Goal: Task Accomplishment & Management: Manage account settings

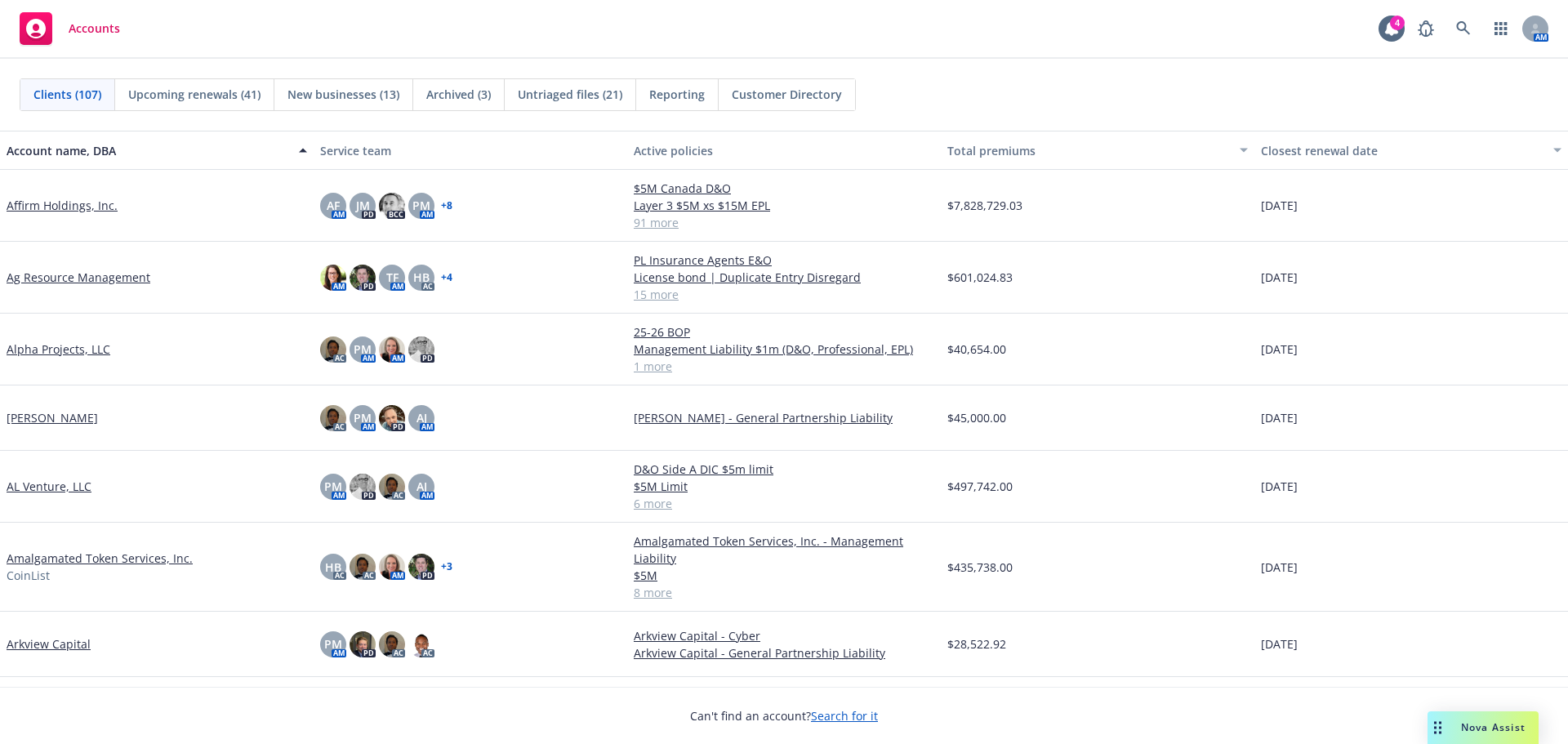
click at [93, 36] on div "Accounts" at bounding box center [70, 27] width 100 height 32
click at [1468, 31] on icon at bounding box center [1463, 28] width 15 height 15
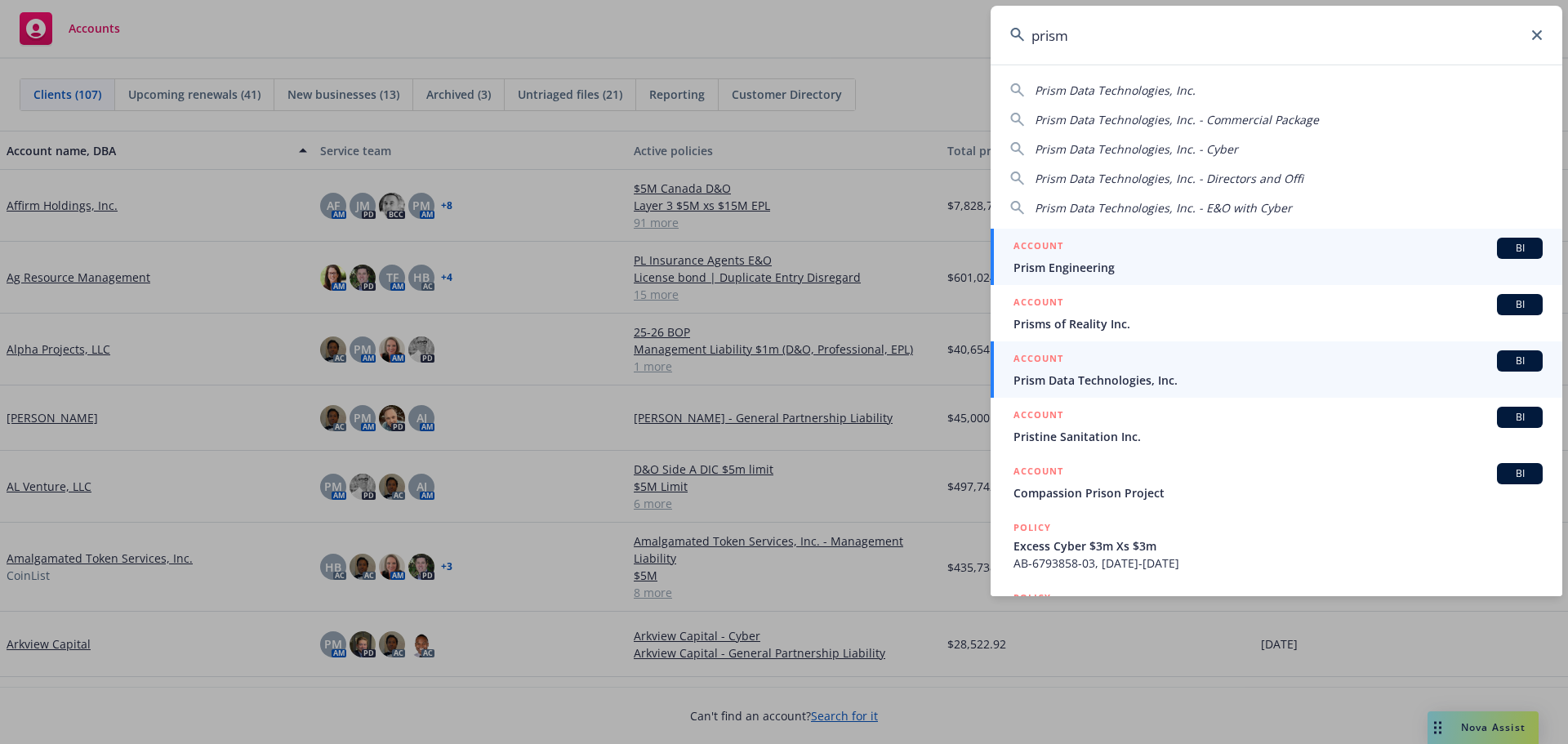
type input "prism"
click at [1133, 380] on span "Prism Data Technologies, Inc." at bounding box center [1279, 379] width 530 height 17
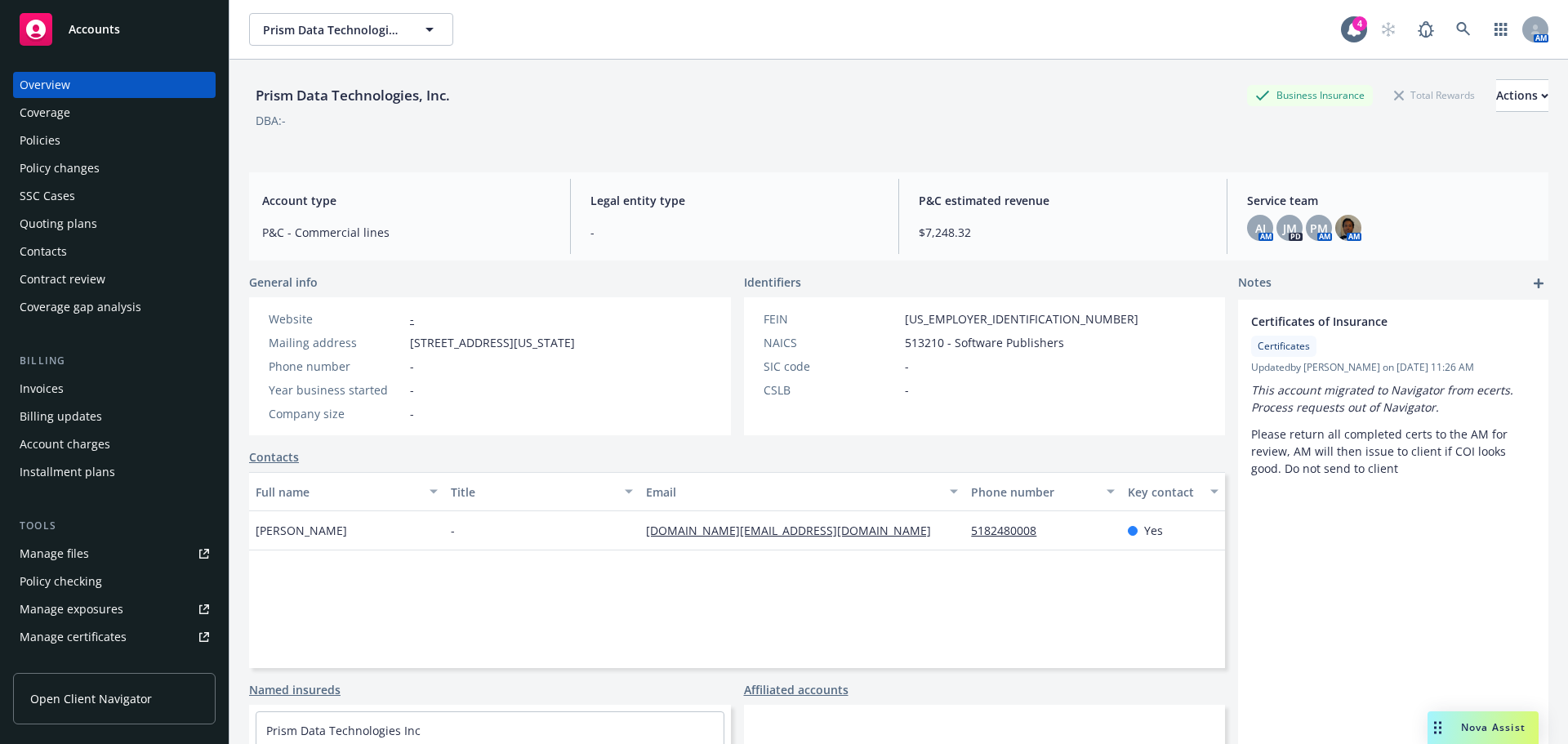
click at [81, 278] on div "Contract review" at bounding box center [62, 279] width 85 height 26
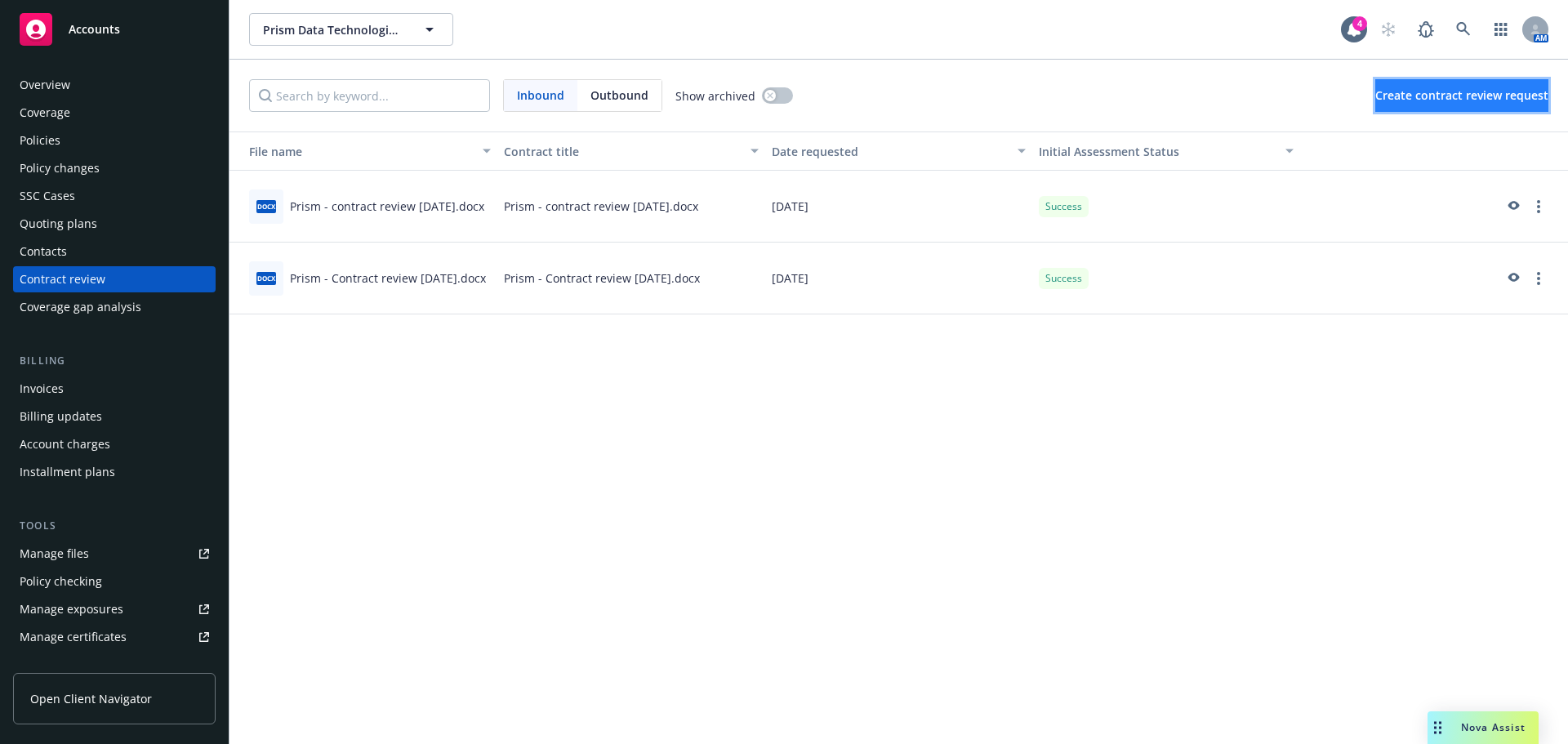
click at [1394, 89] on span "Create contract review request" at bounding box center [1462, 95] width 174 height 16
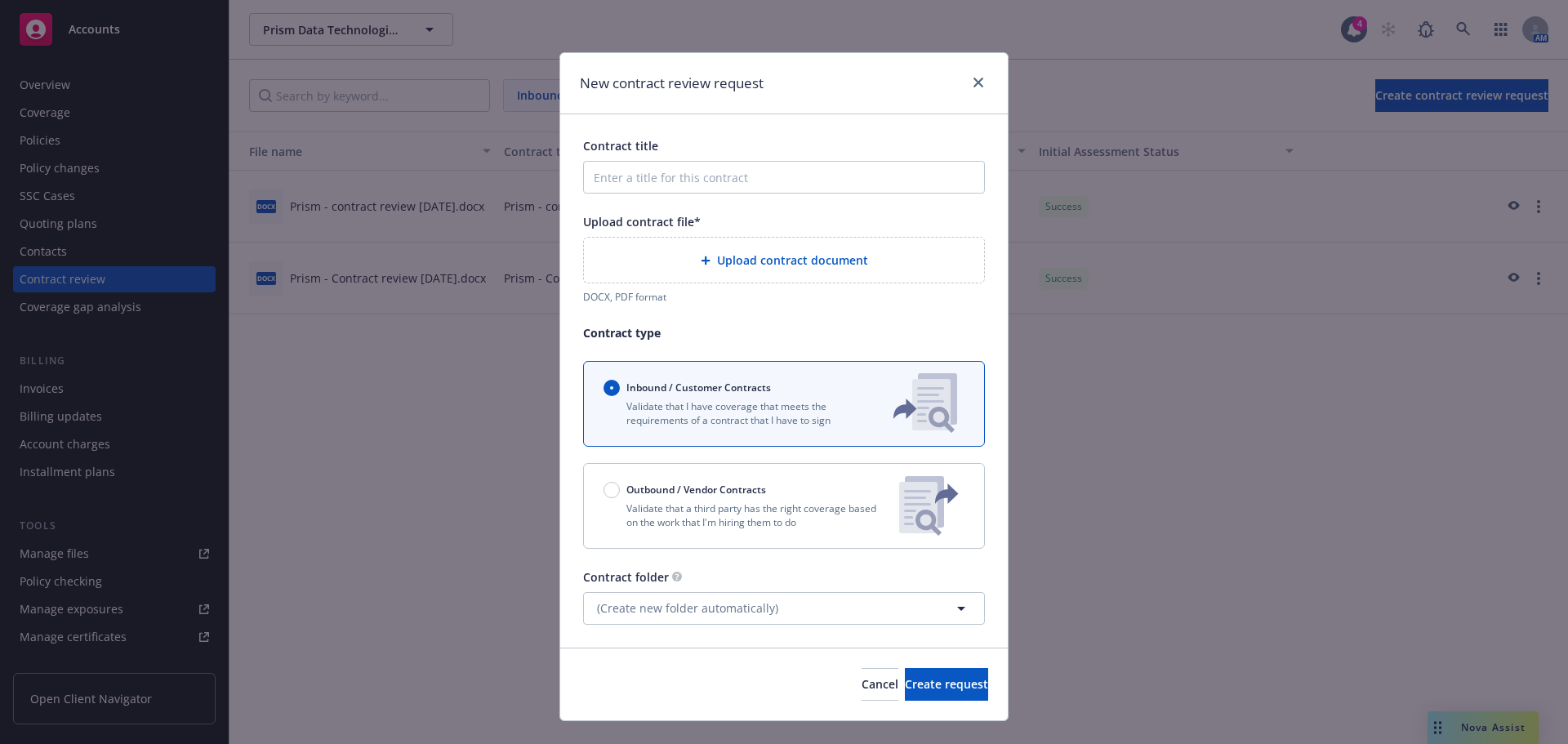
click at [781, 260] on span "Upload contract document" at bounding box center [792, 260] width 151 height 17
click at [974, 80] on icon "close" at bounding box center [979, 82] width 10 height 10
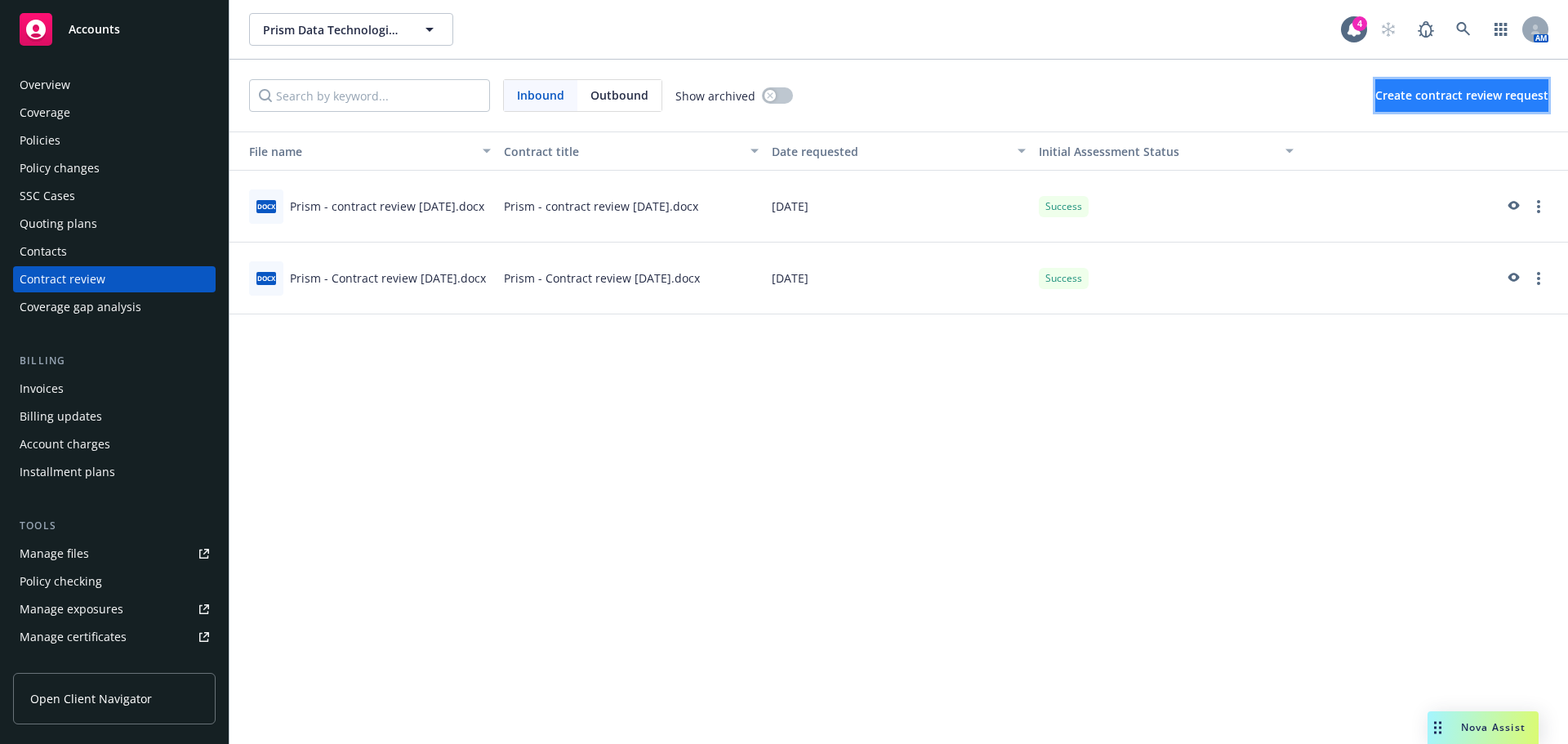
click at [1419, 91] on span "Create contract review request" at bounding box center [1462, 95] width 174 height 16
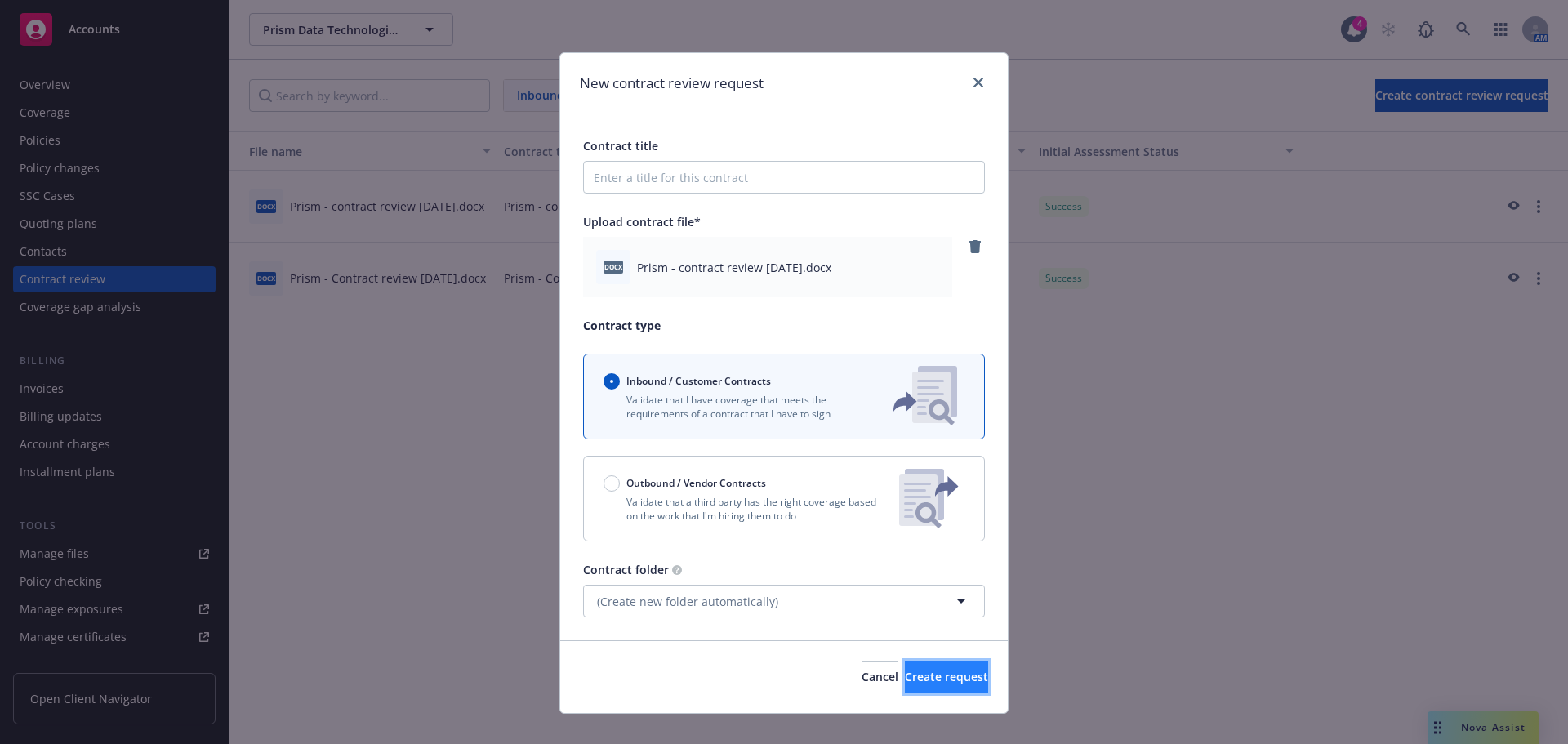
click at [945, 681] on span "Create request" at bounding box center [946, 676] width 83 height 16
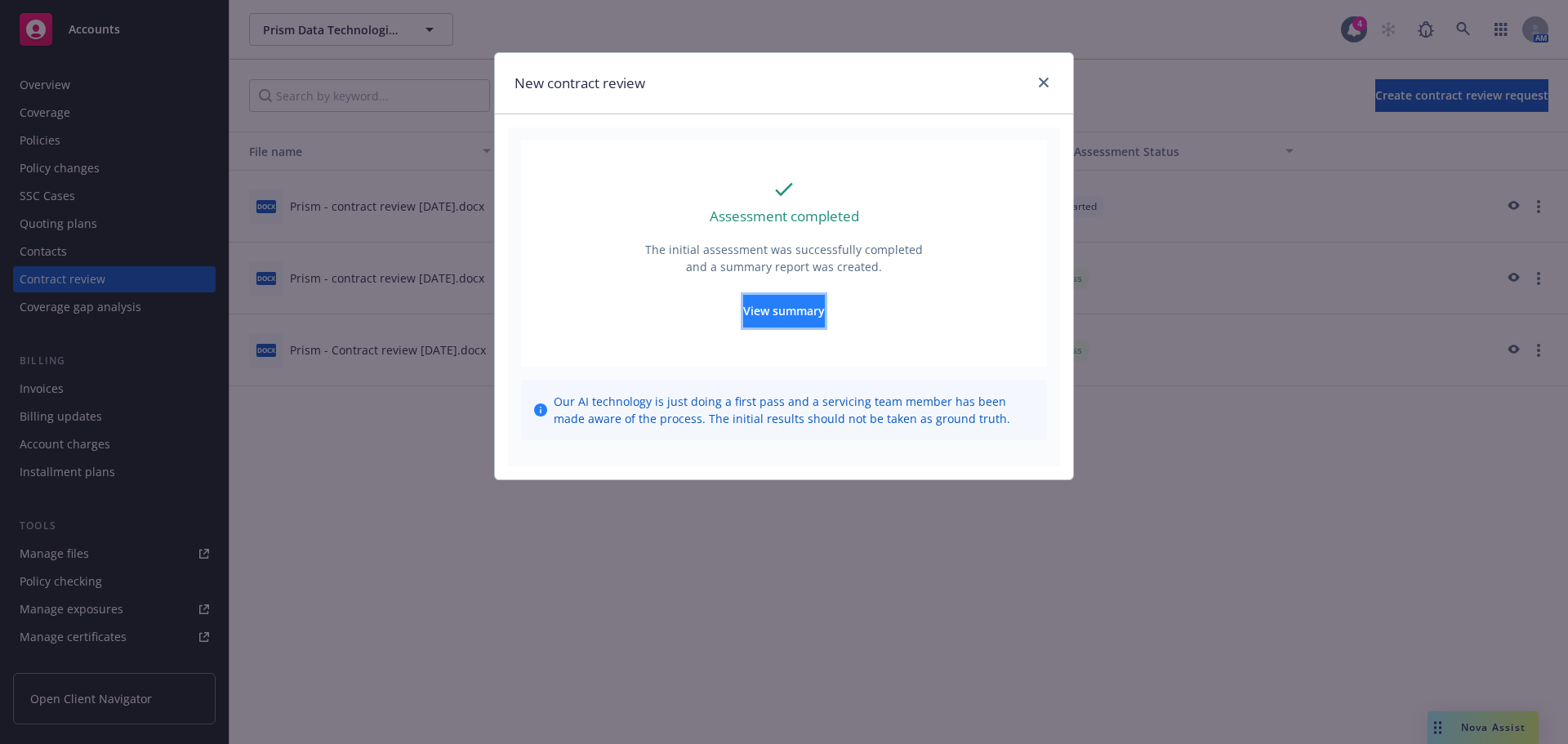
click at [808, 309] on span "View summary" at bounding box center [784, 311] width 81 height 16
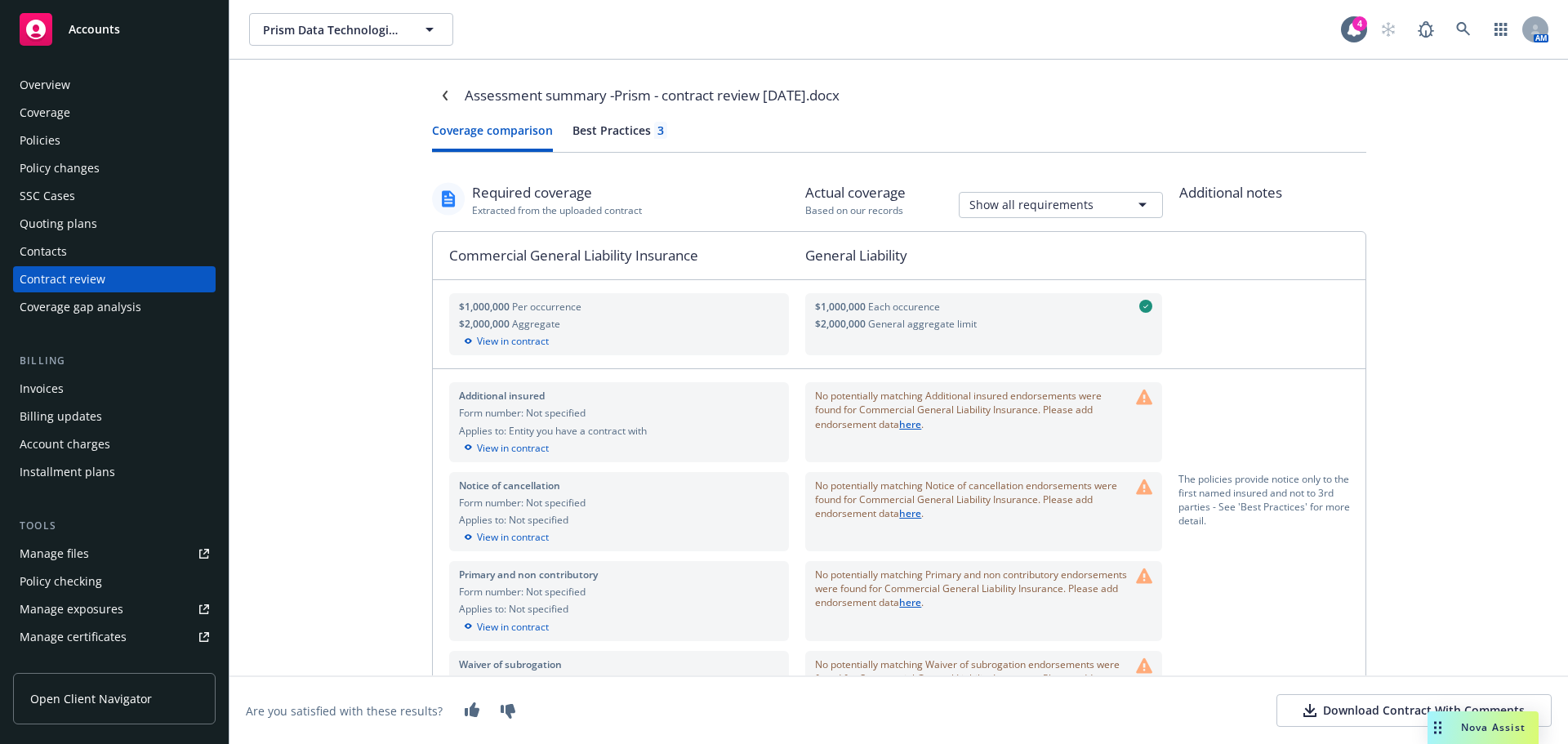
click at [611, 126] on div "Best Practices 3" at bounding box center [620, 129] width 95 height 17
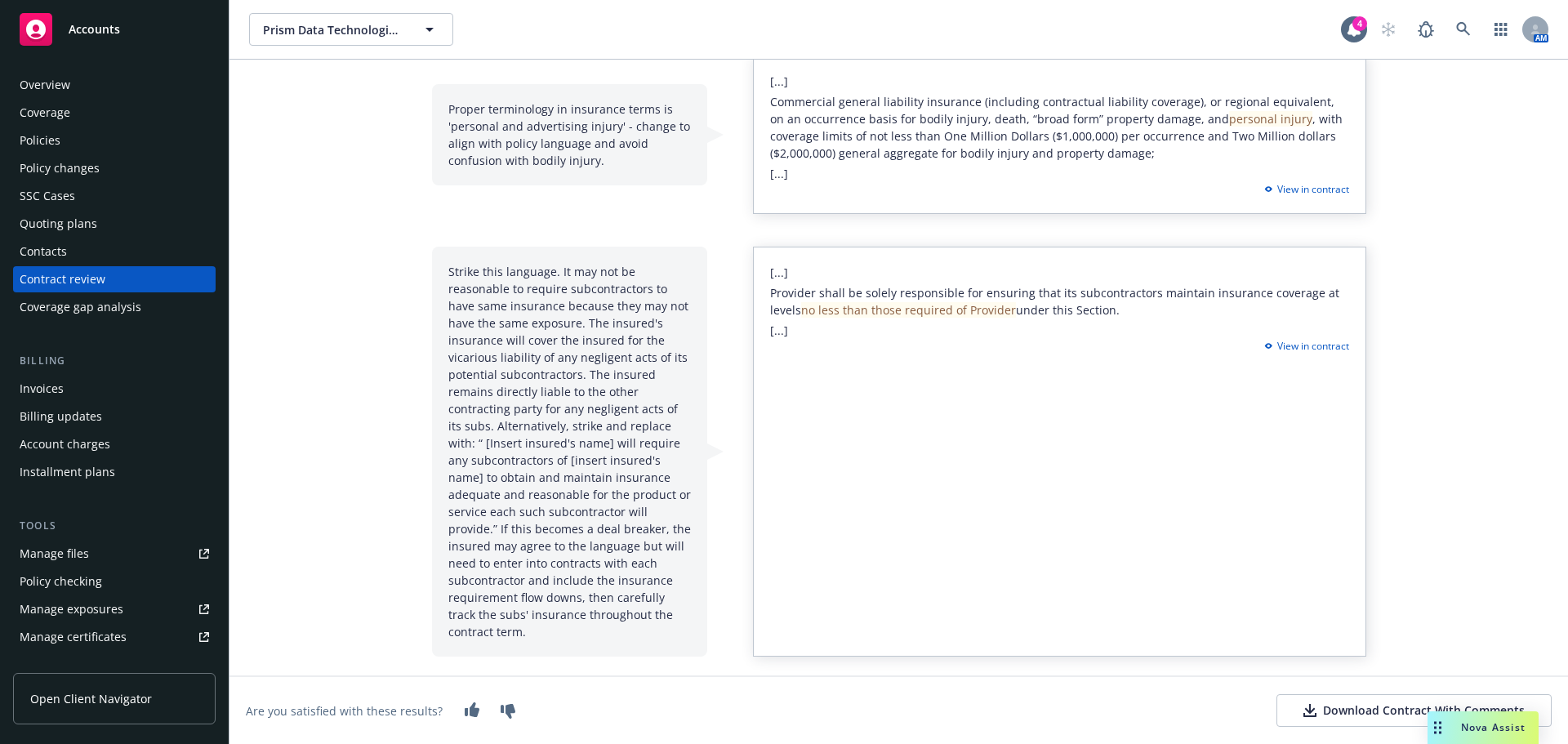
scroll to position [164, 0]
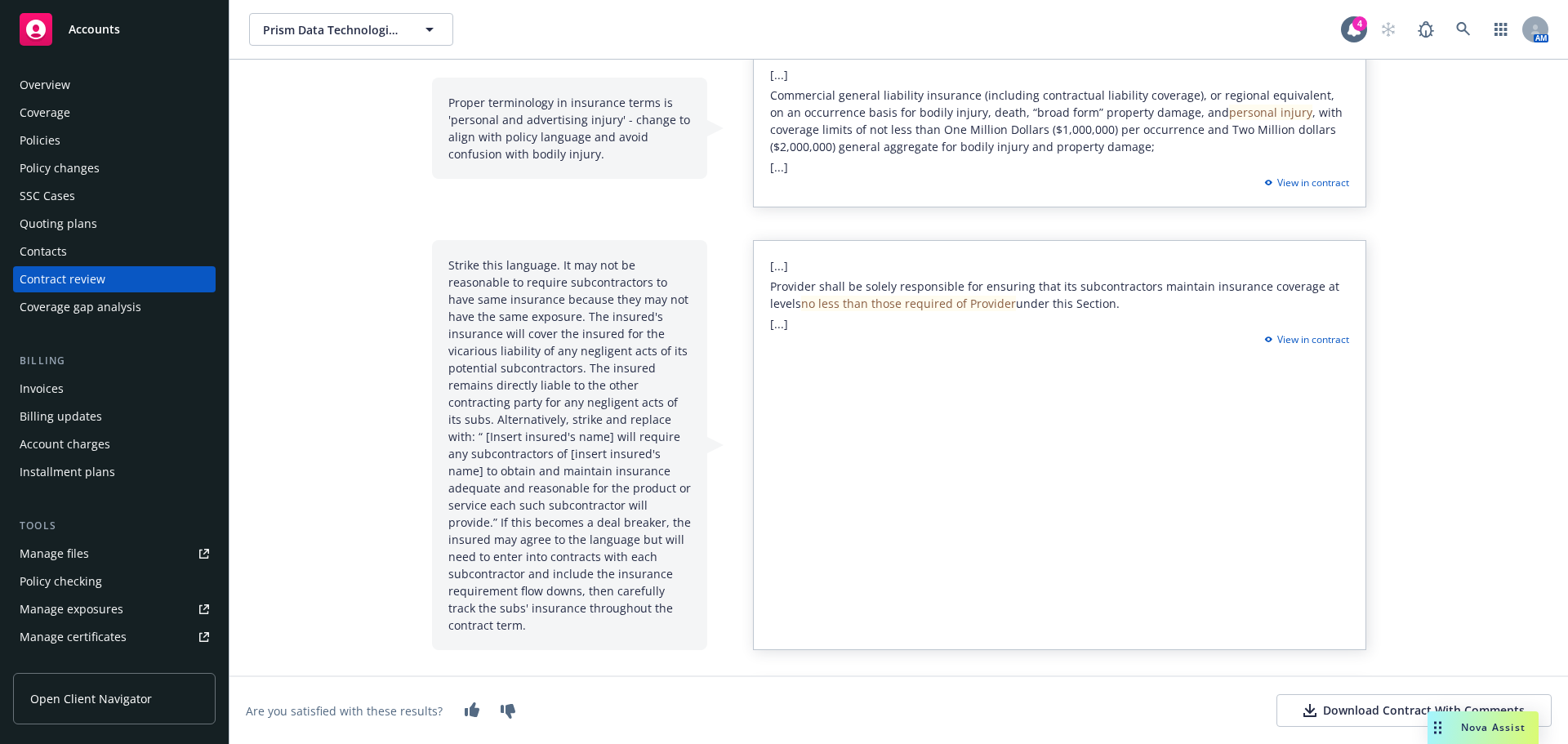
click at [498, 292] on div "Strike this language. It may not be reasonable to require subcontractors to hav…" at bounding box center [570, 445] width 276 height 410
drag, startPoint x: 532, startPoint y: 455, endPoint x: 506, endPoint y: 503, distance: 54.6
click at [506, 503] on div "Strike this language. It may not be reasonable to require subcontractors to hav…" at bounding box center [570, 445] width 276 height 410
copy div "o obtain and maintain insurance adequate and reasonable for the product or serv…"
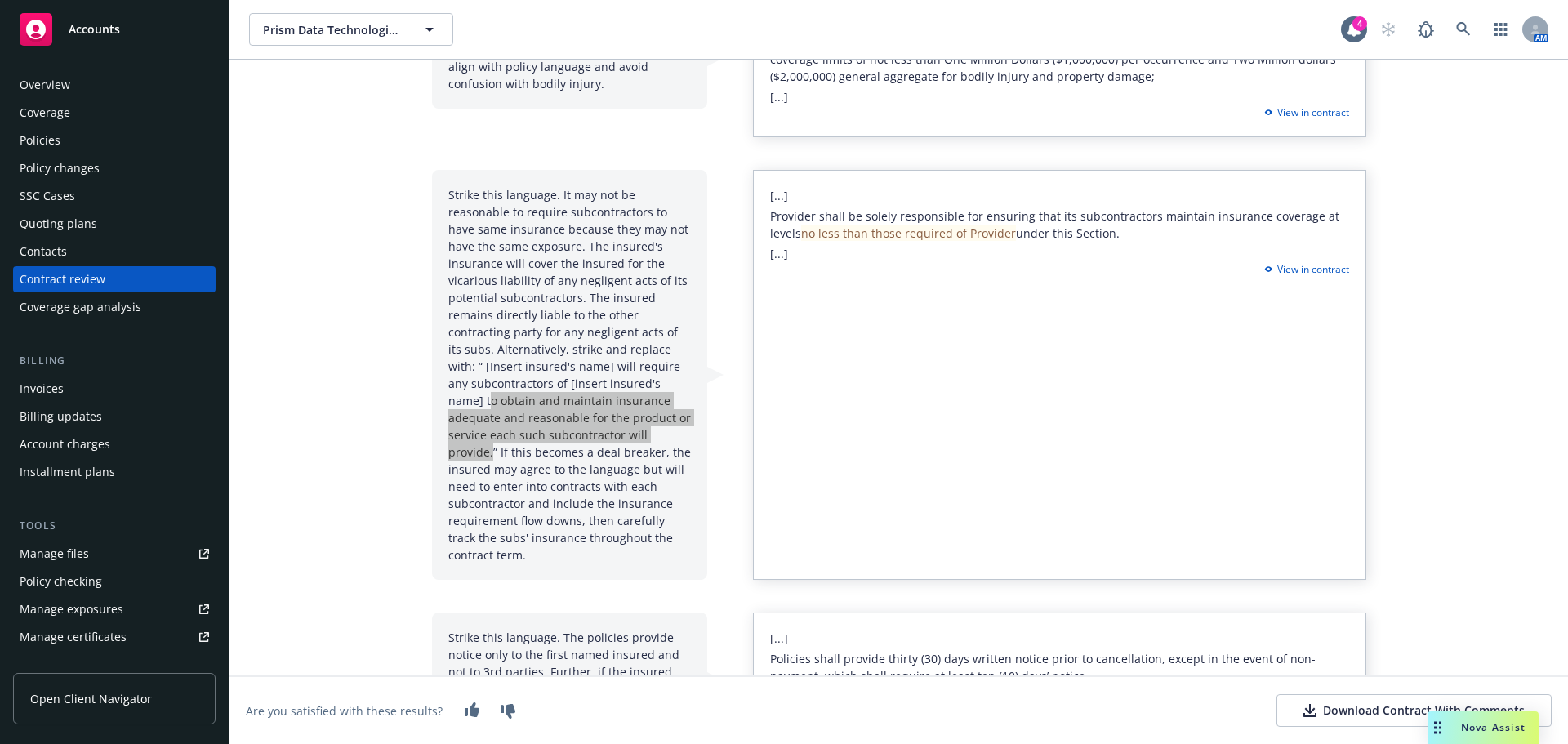
scroll to position [303, 0]
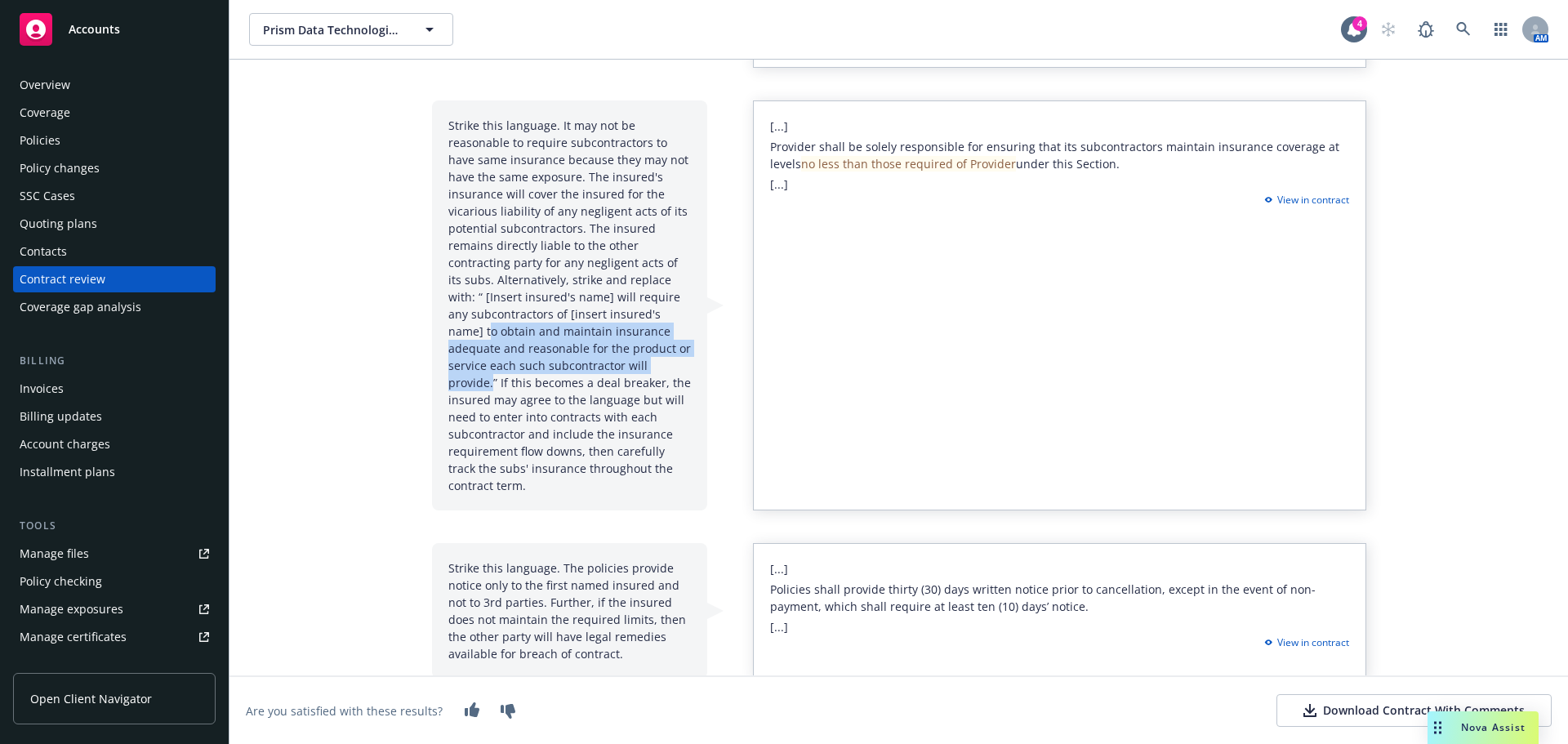
click at [361, 354] on div "Assessment summary - Prism - contract review [DATE].docx Coverage comparison Be…" at bounding box center [898, 402] width 1339 height 684
click at [316, 424] on div "Assessment summary - Prism - contract review [DATE].docx Coverage comparison Be…" at bounding box center [898, 402] width 1339 height 684
click at [66, 85] on div "Overview" at bounding box center [45, 84] width 51 height 26
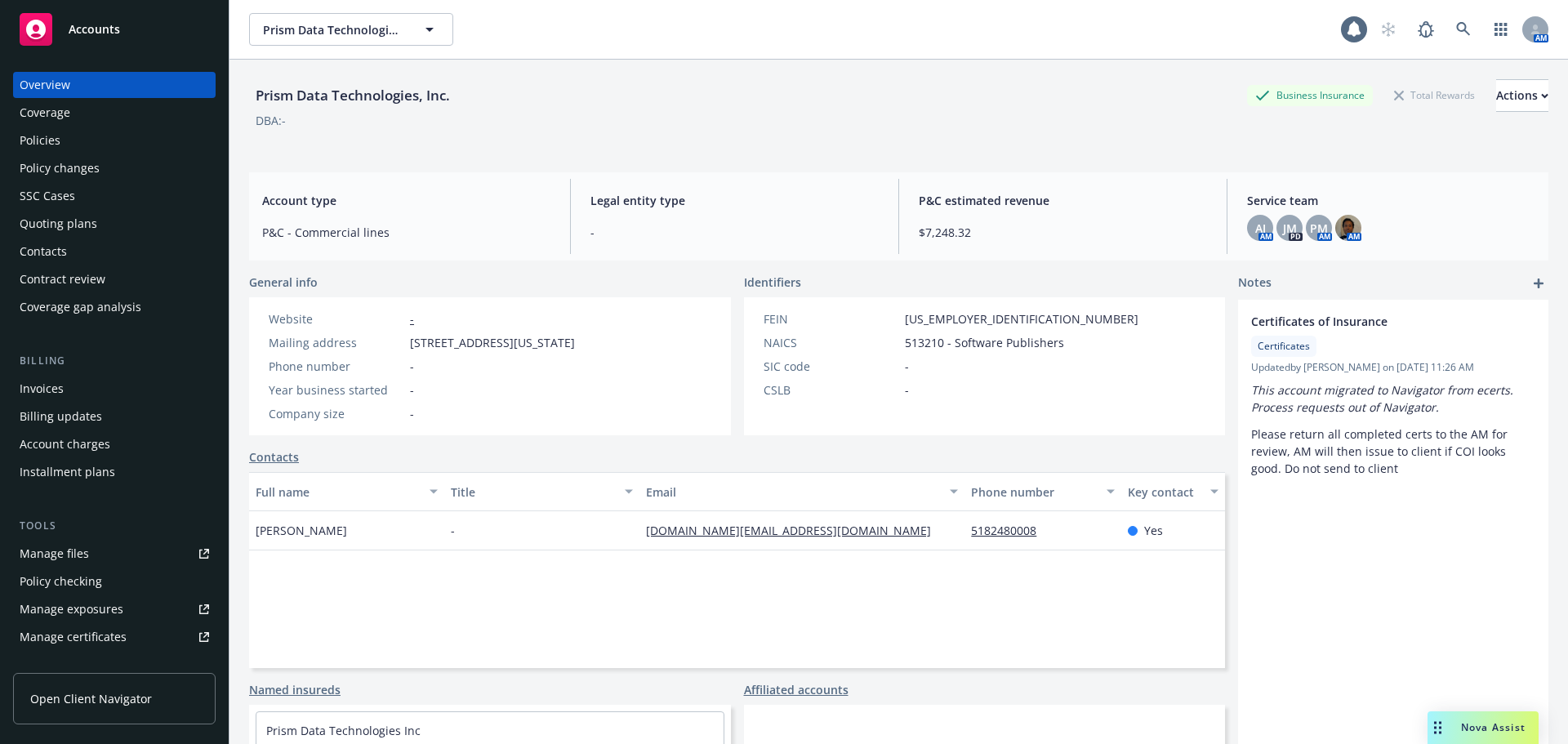
click at [48, 112] on div "Coverage" at bounding box center [45, 113] width 51 height 26
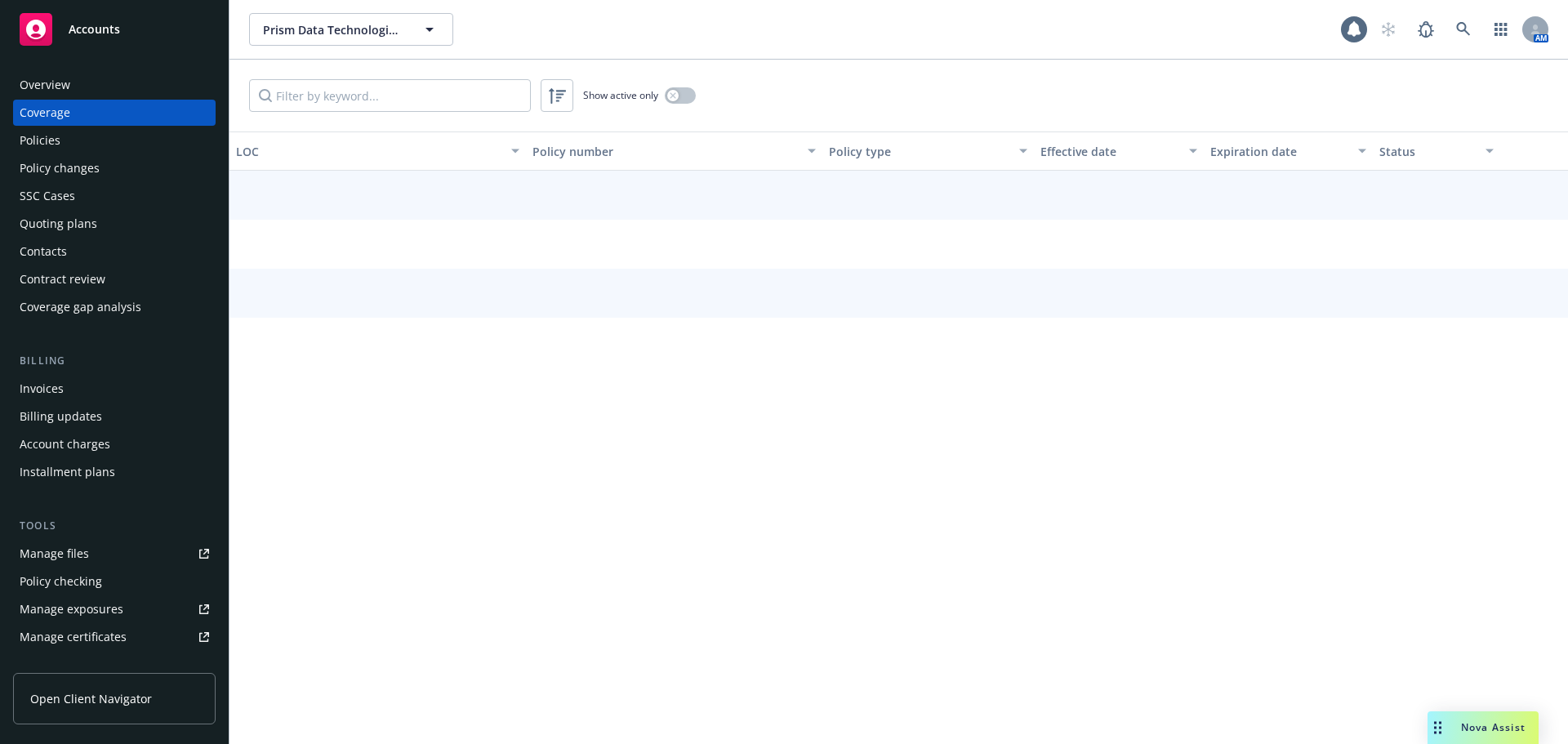
click at [40, 144] on div "Policies" at bounding box center [40, 140] width 41 height 26
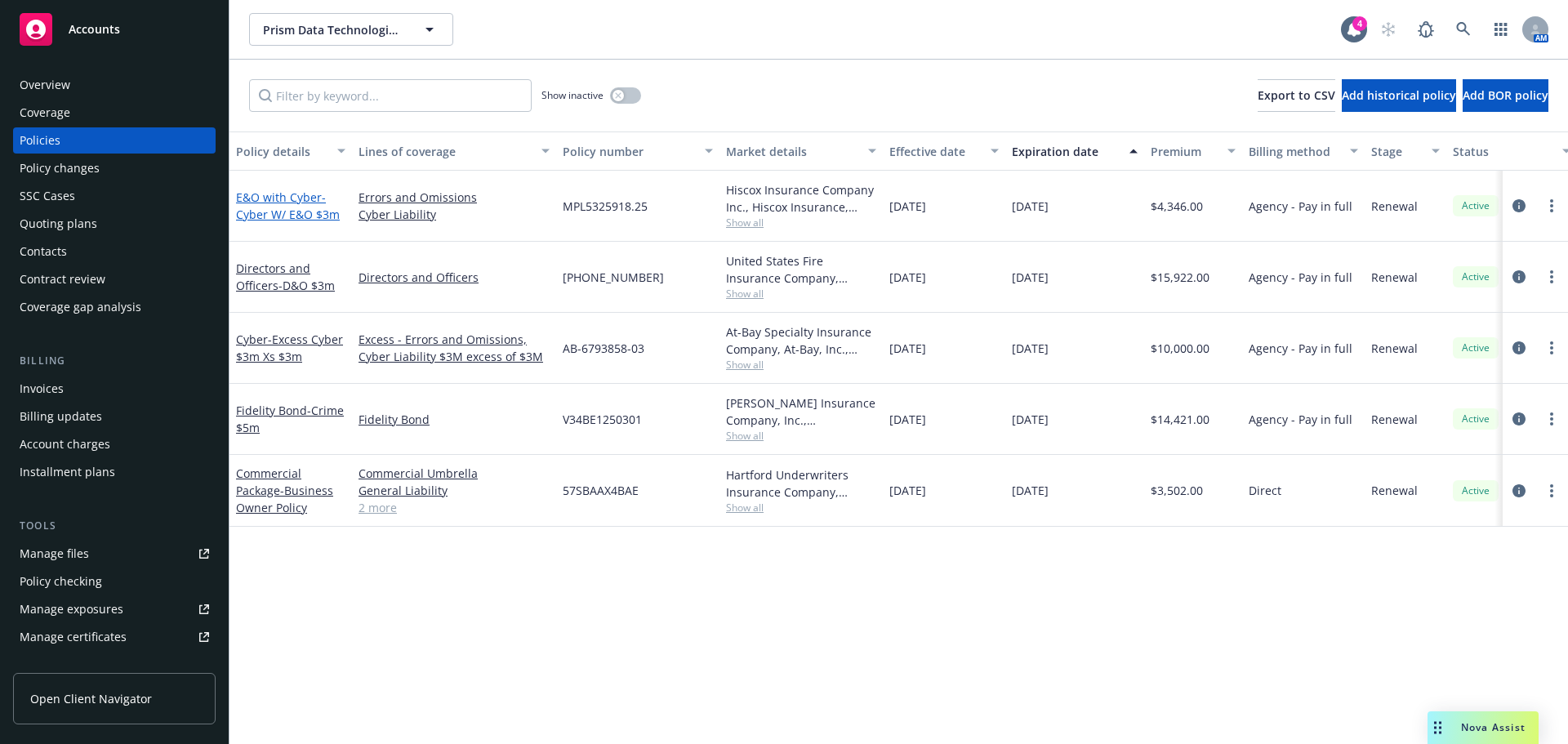
click at [299, 221] on span "- Cyber W/ E&O $3m" at bounding box center [288, 205] width 104 height 32
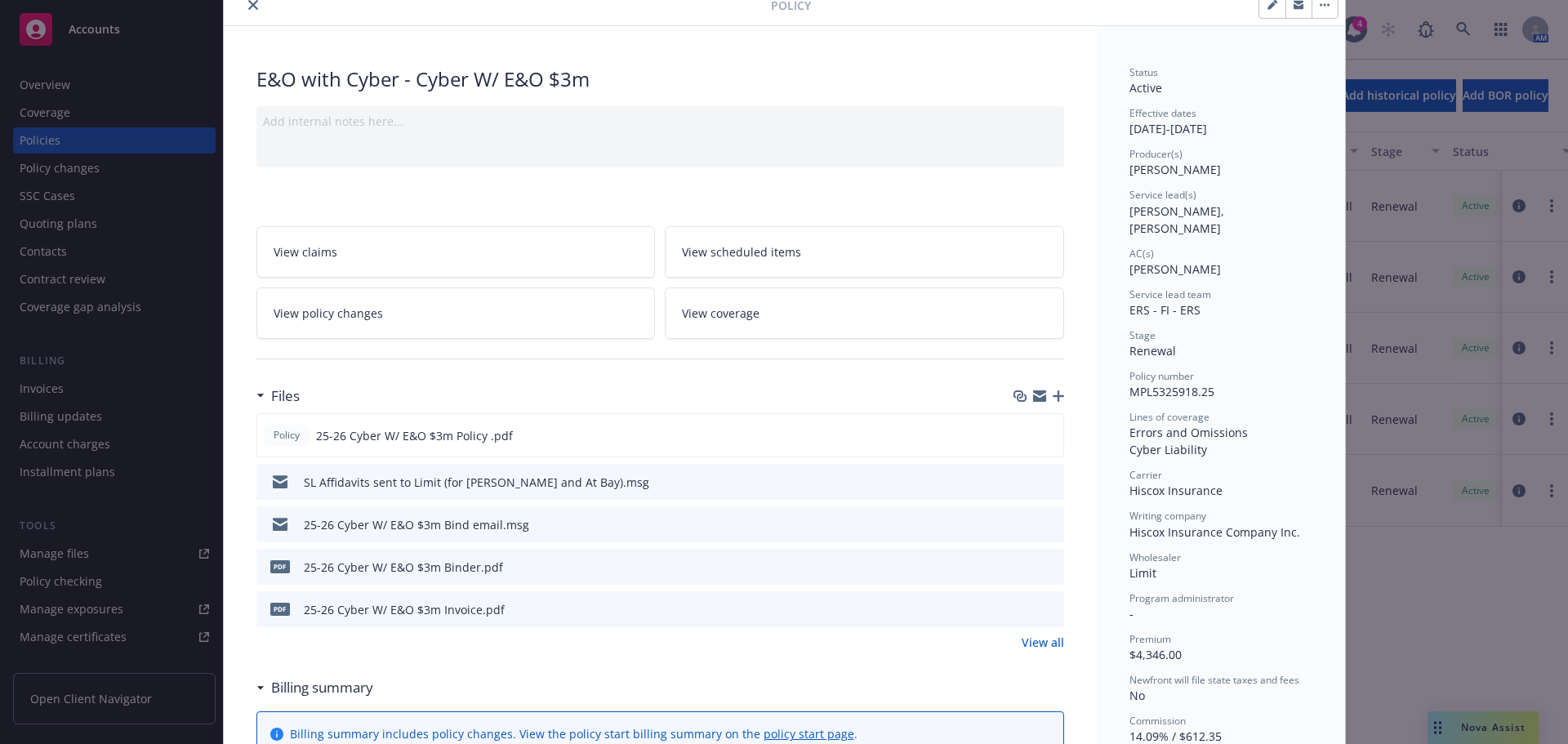
scroll to position [164, 0]
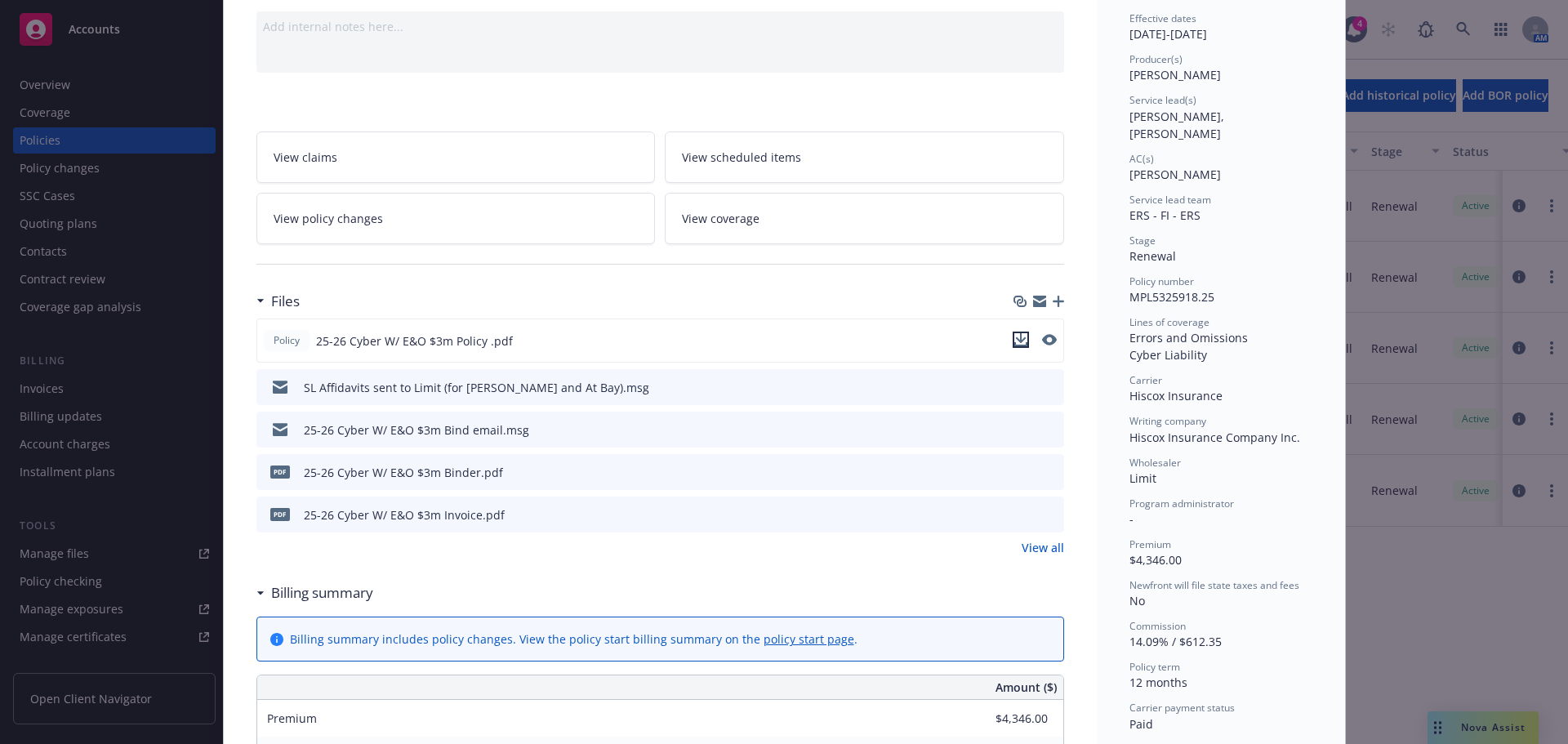
click at [1015, 345] on icon "download file" at bounding box center [1021, 344] width 13 height 4
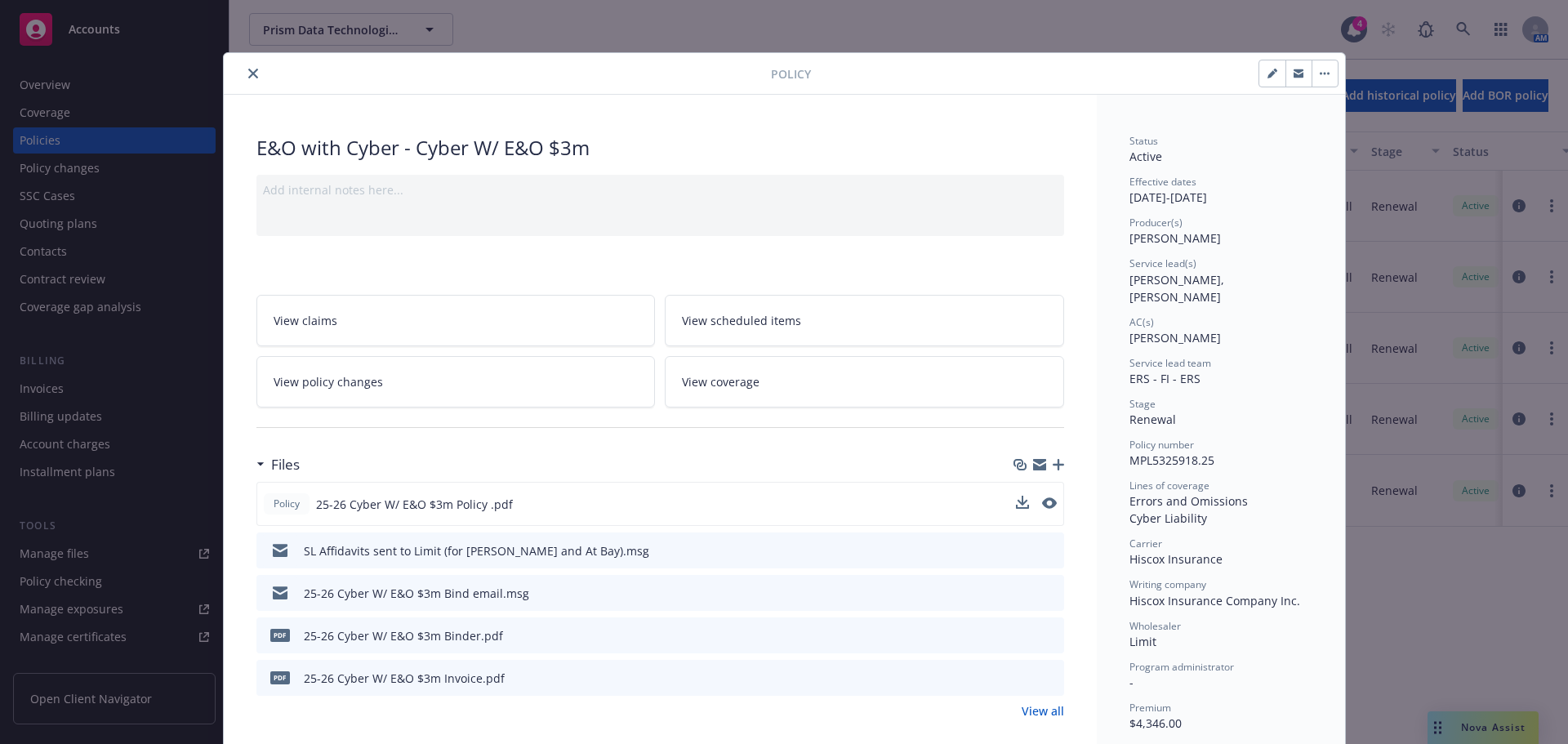
click at [252, 74] on button "close" at bounding box center [253, 74] width 20 height 20
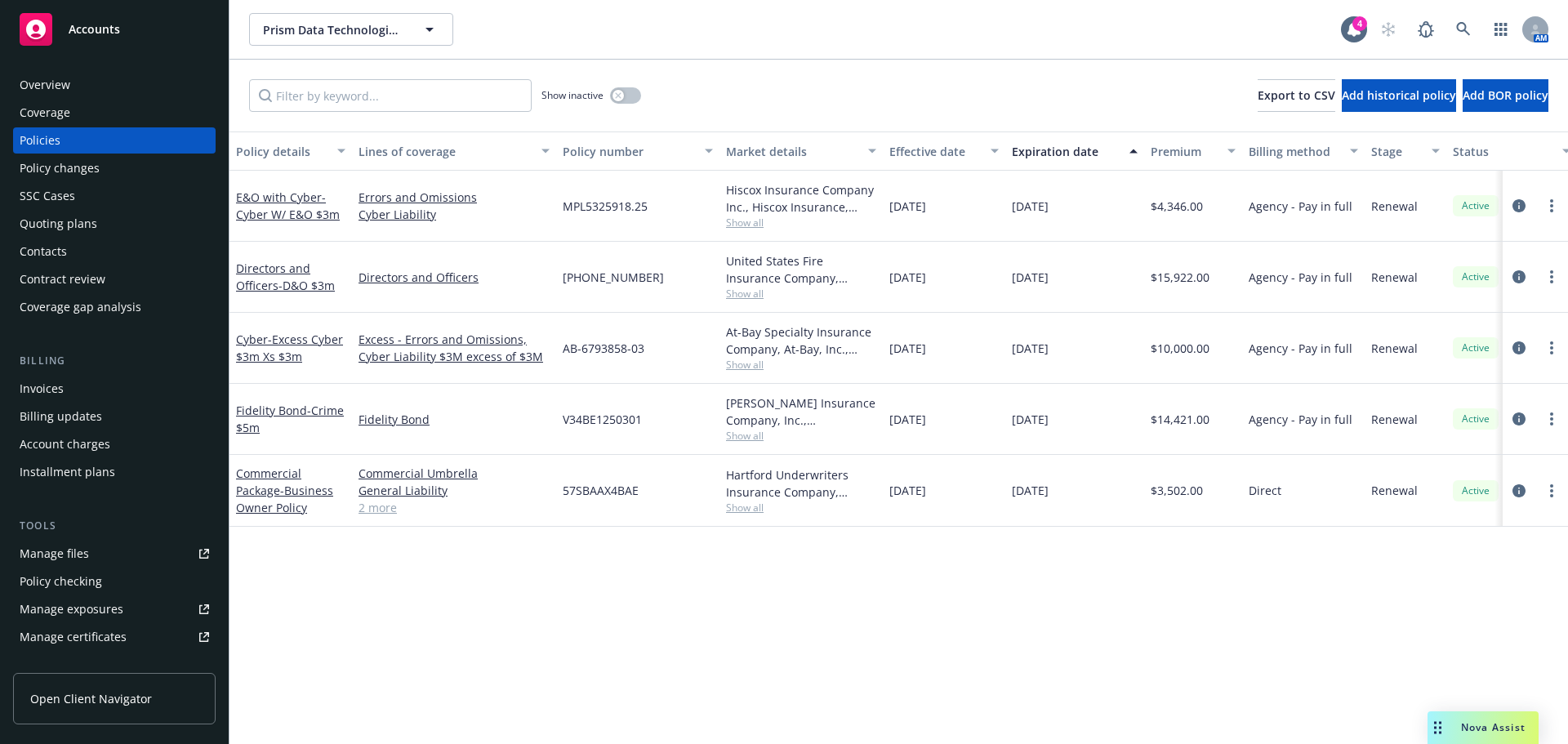
click at [57, 281] on div "Contract review" at bounding box center [62, 279] width 85 height 26
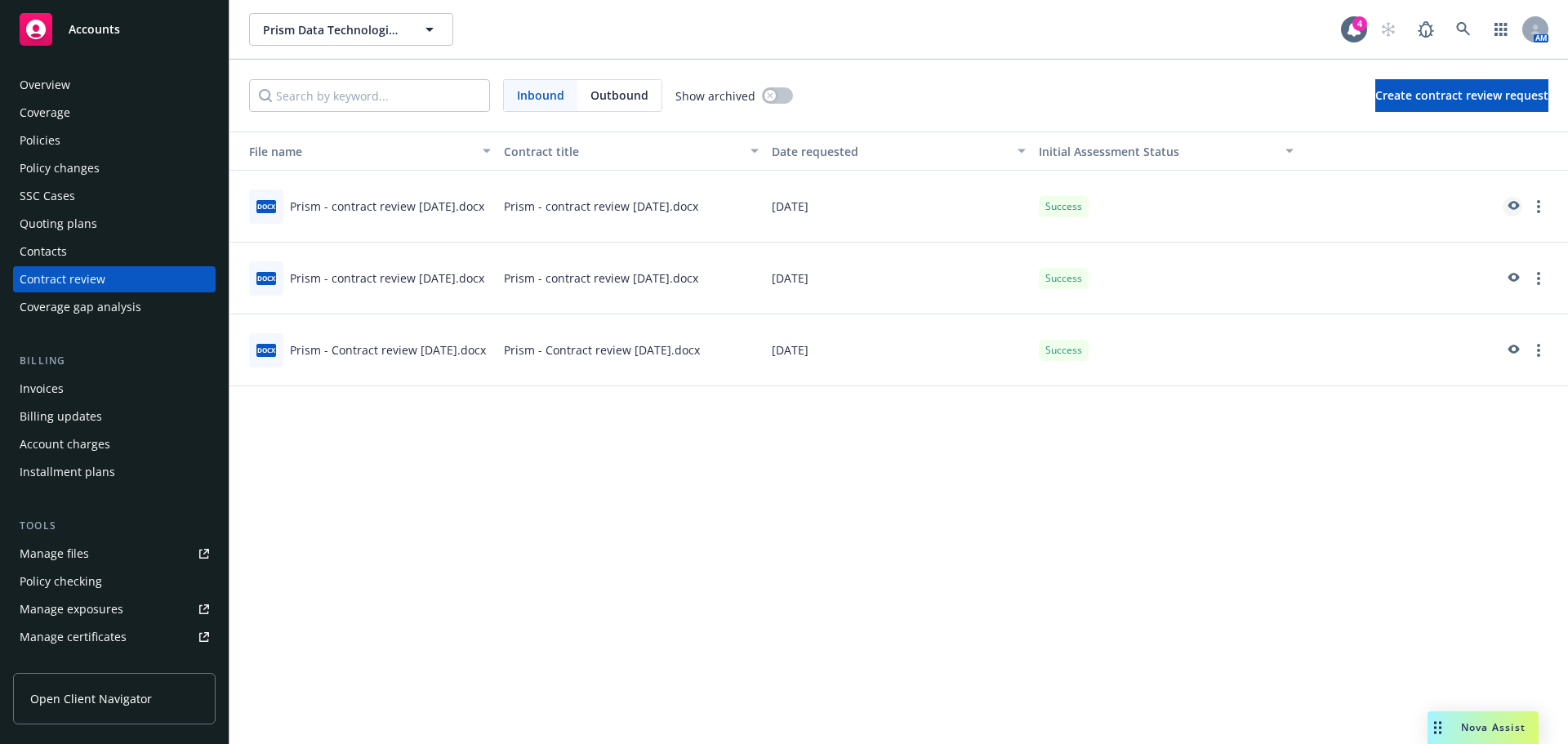
click at [1510, 204] on icon "preview" at bounding box center [1515, 205] width 12 height 9
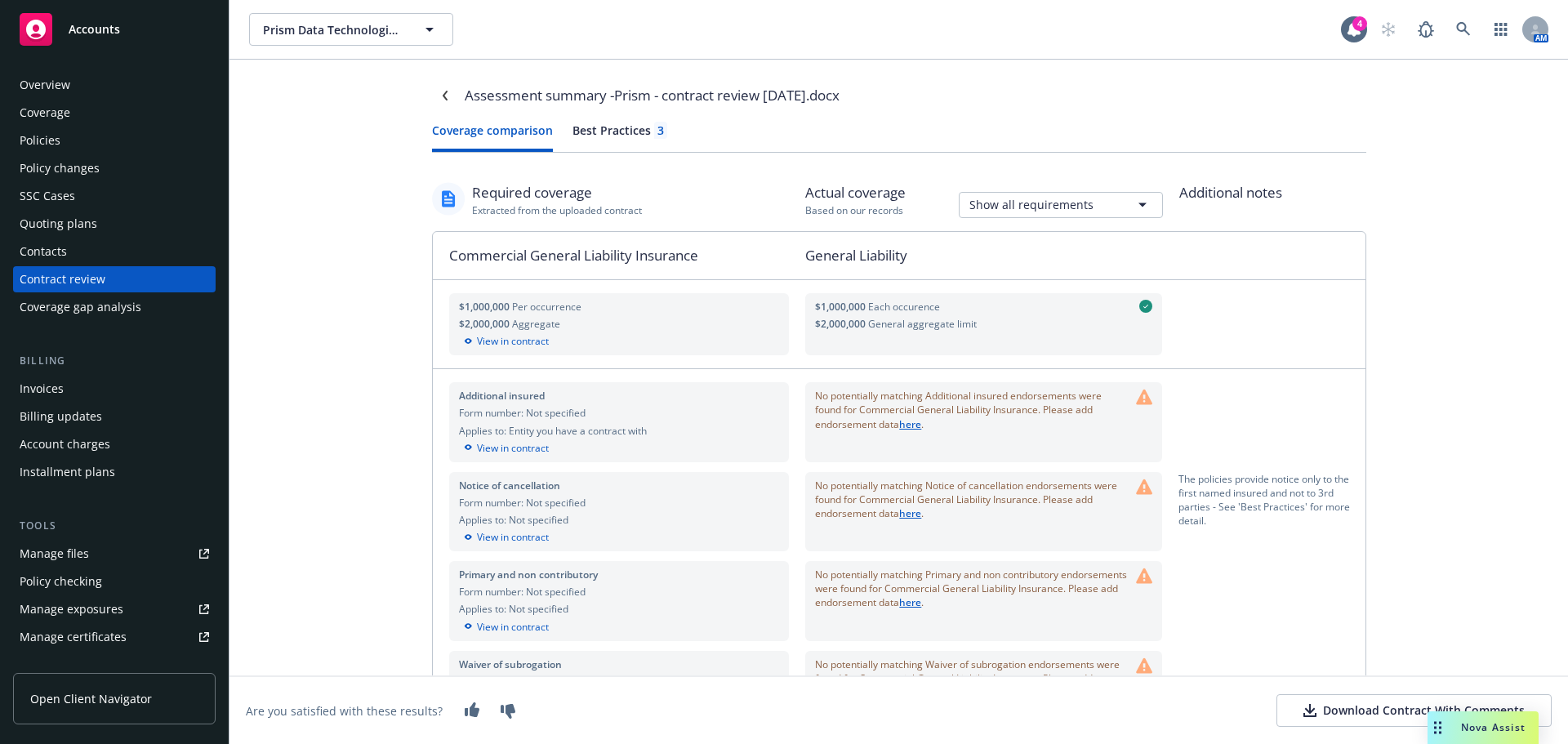
click at [615, 132] on div "Best Practices 3" at bounding box center [620, 129] width 95 height 17
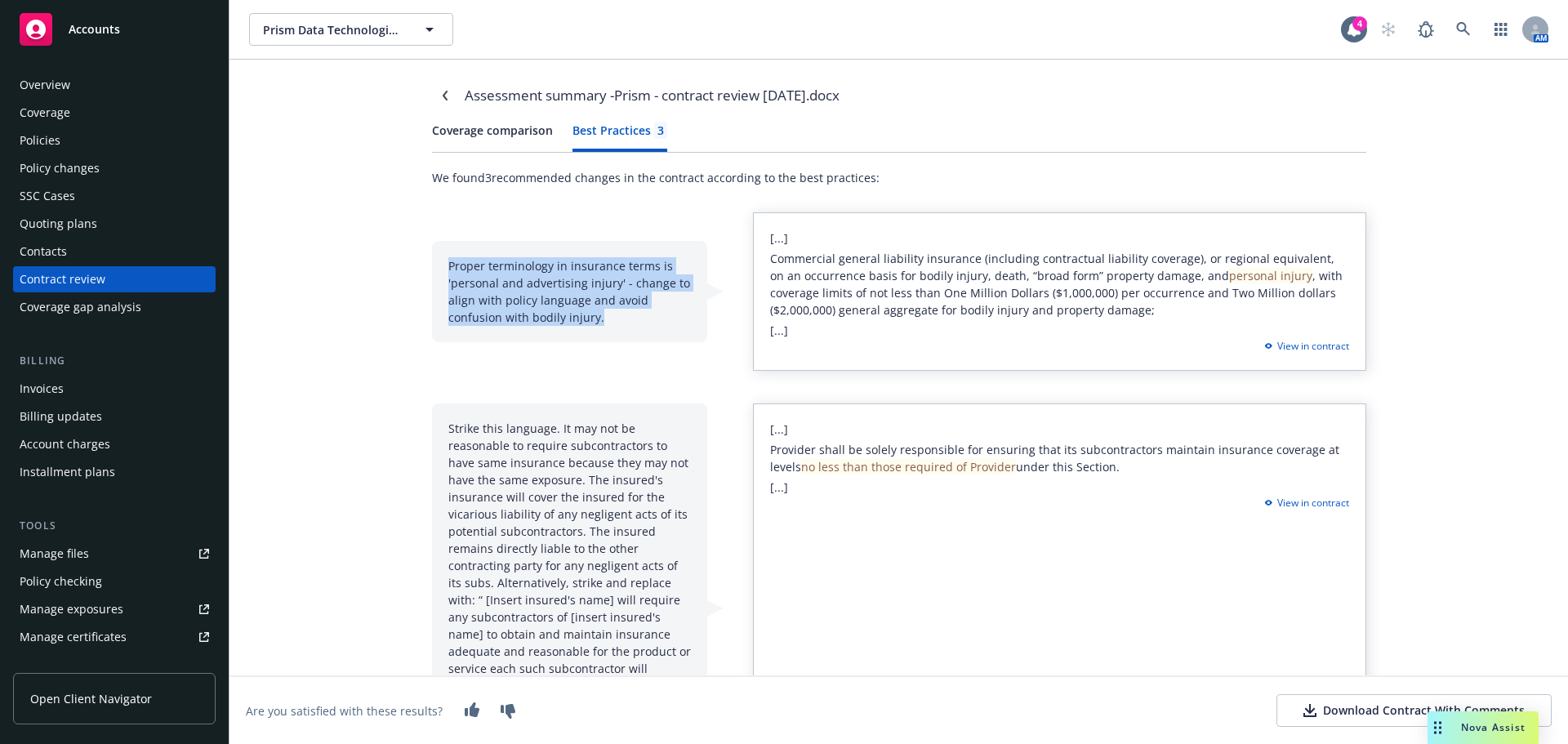
drag, startPoint x: 442, startPoint y: 262, endPoint x: 596, endPoint y: 311, distance: 161.6
click at [596, 311] on div "Proper terminology in insurance terms is 'personal and advertising injury' - ch…" at bounding box center [570, 291] width 276 height 101
copy div "Proper terminology in insurance terms is 'personal and advertising injury' - ch…"
click at [60, 138] on div "Policies" at bounding box center [114, 140] width 189 height 26
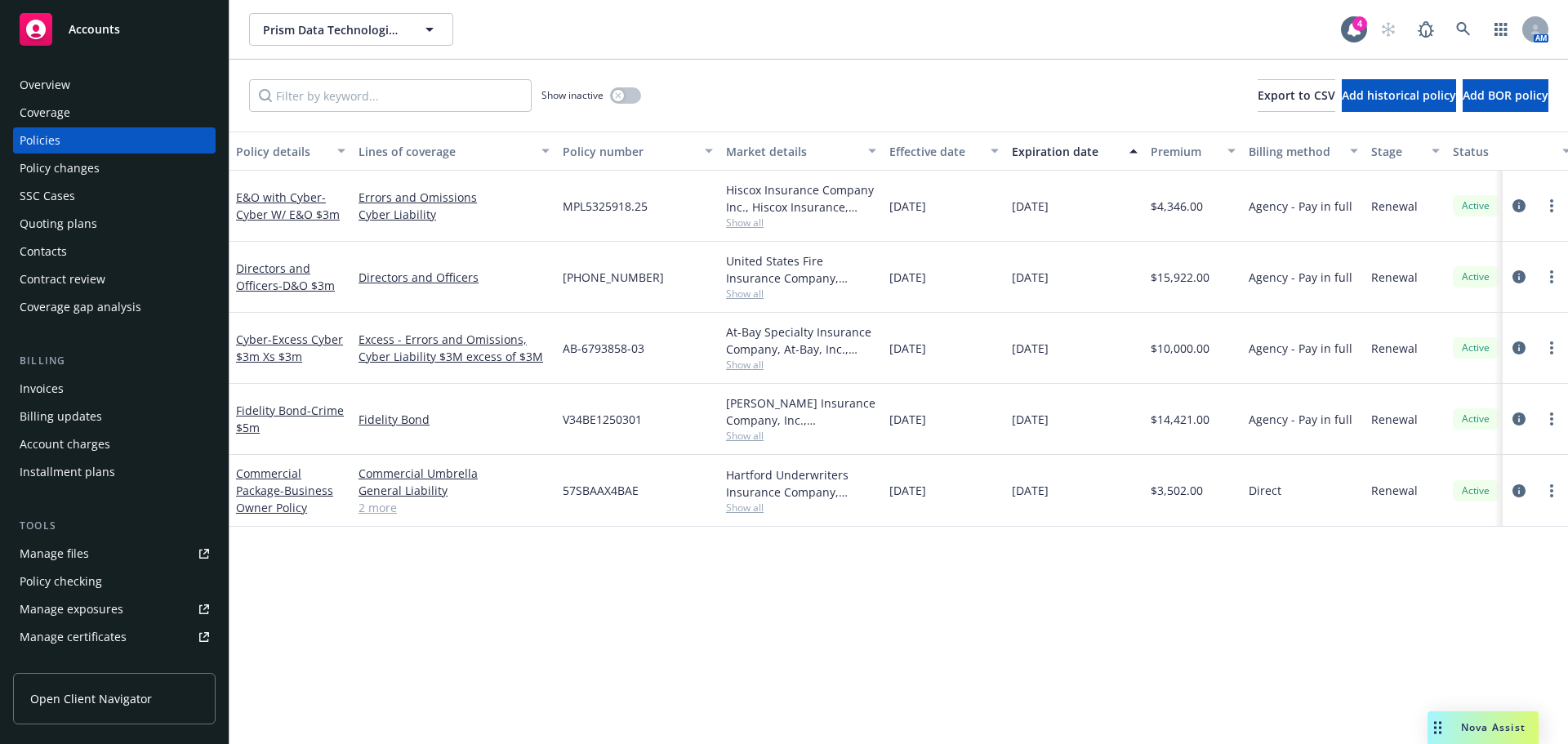
click at [381, 513] on link "2 more" at bounding box center [454, 507] width 191 height 17
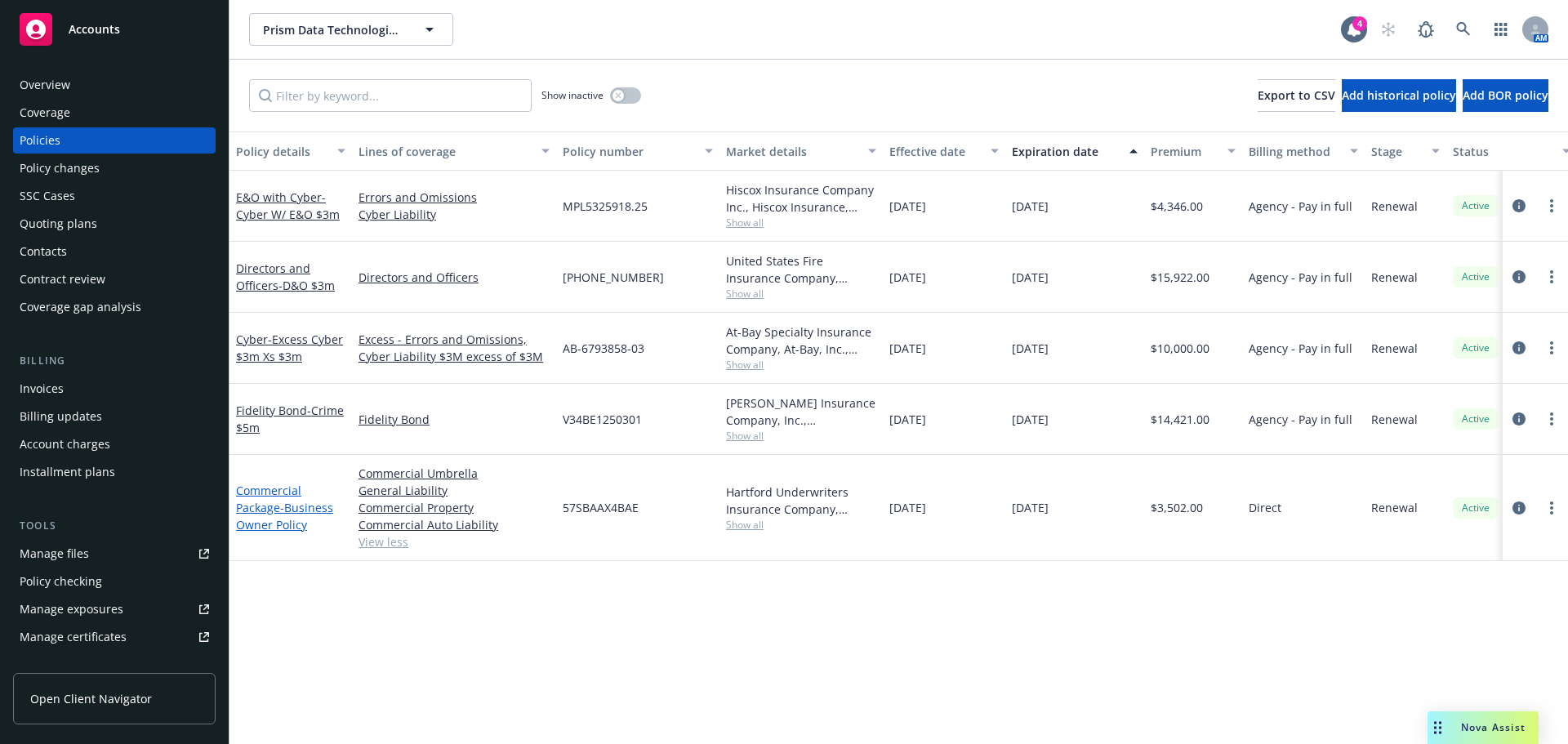
click at [281, 521] on span "- Business Owner Policy" at bounding box center [284, 516] width 97 height 32
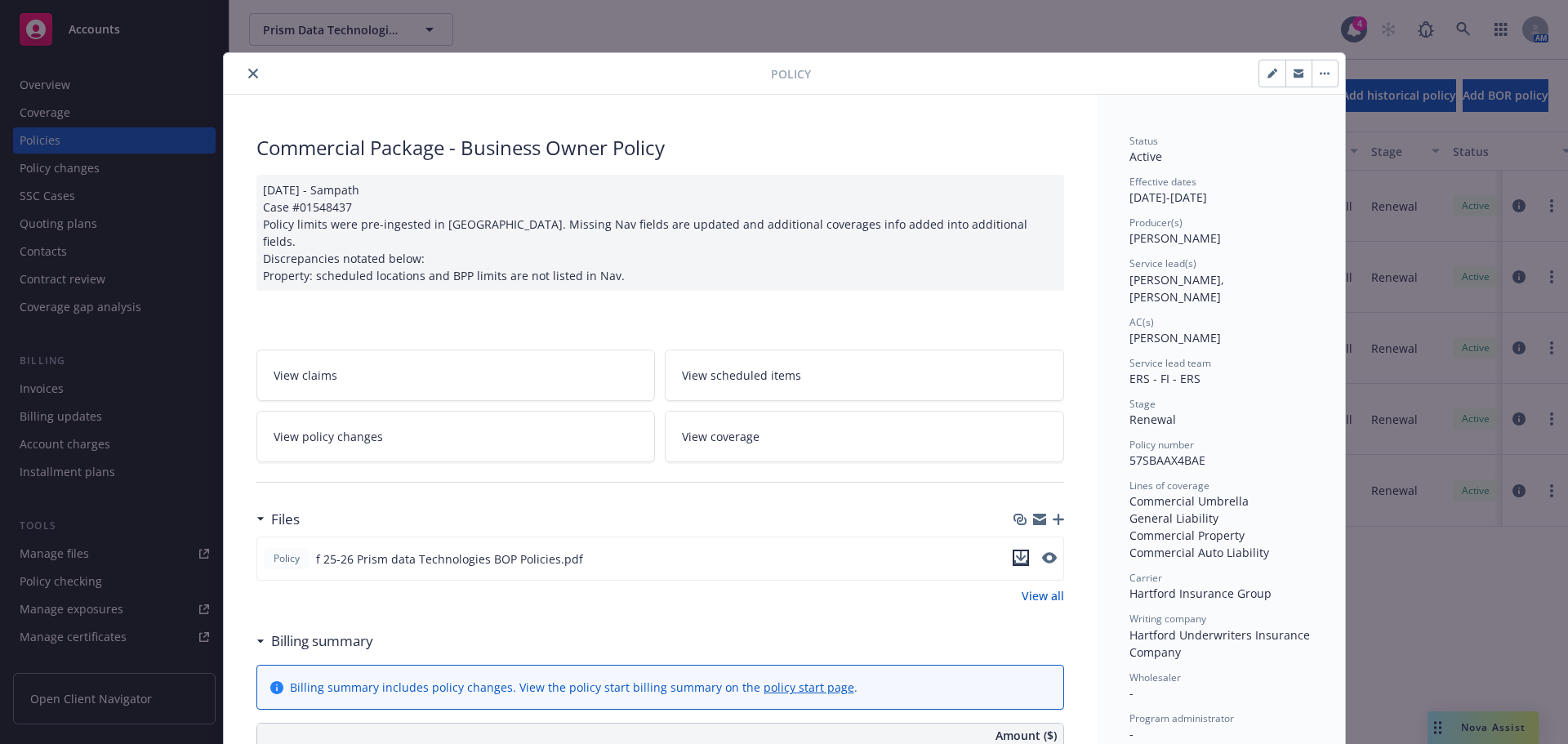
click at [1015, 560] on icon "download file" at bounding box center [1021, 562] width 13 height 4
